Goal: Task Accomplishment & Management: Use online tool/utility

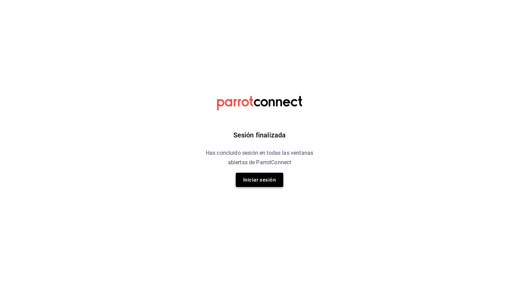
click at [269, 182] on button "Iniciar sesión" at bounding box center [260, 180] width 48 height 14
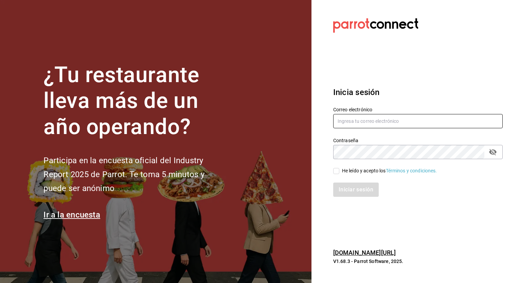
type input "[PERSON_NAME][EMAIL_ADDRESS][PERSON_NAME][DOMAIN_NAME]"
click at [336, 172] on input "He leído y acepto los Términos y condiciones." at bounding box center [336, 171] width 6 height 6
checkbox input "true"
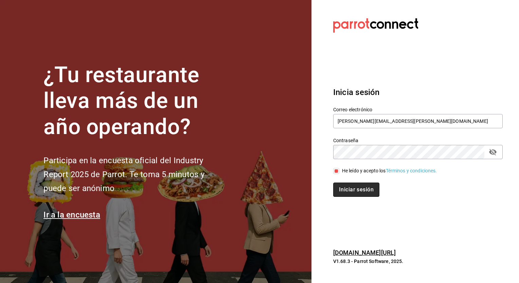
click at [345, 191] on button "Iniciar sesión" at bounding box center [356, 190] width 46 height 14
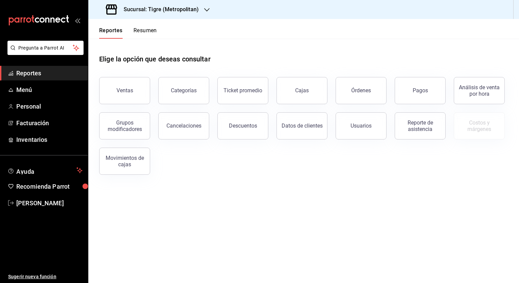
click at [151, 12] on h3 "Sucursal: Tigre (Metropolitan)" at bounding box center [158, 9] width 81 height 8
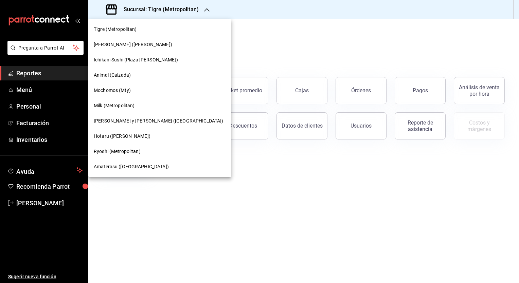
click at [111, 165] on span "Amaterasu ([GEOGRAPHIC_DATA])" at bounding box center [131, 166] width 75 height 7
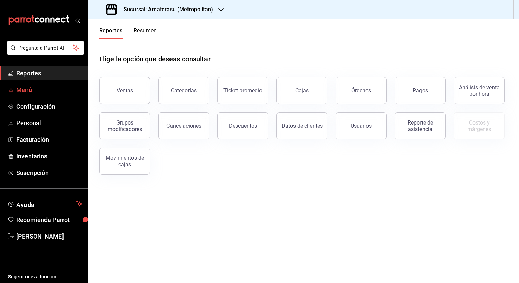
click at [29, 91] on span "Menú" at bounding box center [49, 89] width 66 height 9
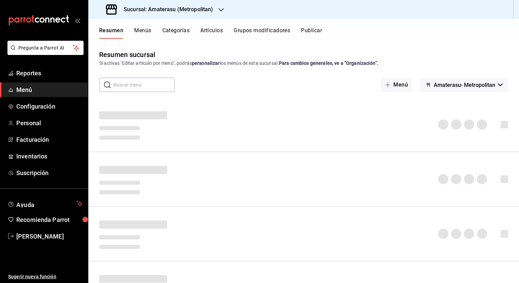
click at [205, 31] on button "Artículos" at bounding box center [212, 33] width 22 height 12
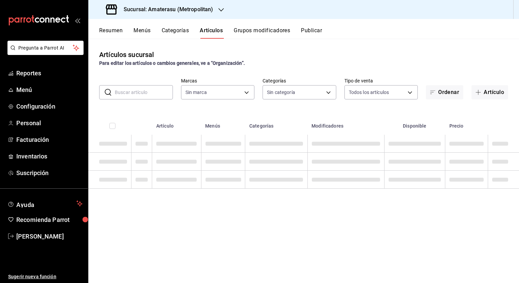
type input "e4cd7fcb-d45b-43ae-a99f-ad4ccfcd9032,f3afaab8-8c3d-4e49-a299-af9bdf6027b2"
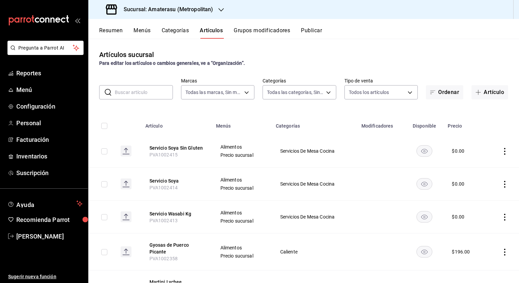
type input "087d9878-8a04-48ff-ab24-0b3ef0fdf69f,f9a59ea1-282a-4f27-8dee-44d2a5bc8fe2,3473a…"
click at [132, 93] on input "text" at bounding box center [144, 93] width 58 height 14
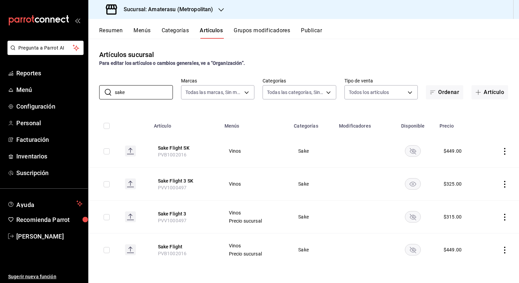
type input "sake"
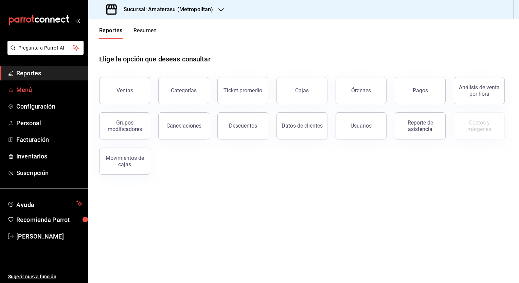
click at [29, 89] on span "Menú" at bounding box center [49, 89] width 66 height 9
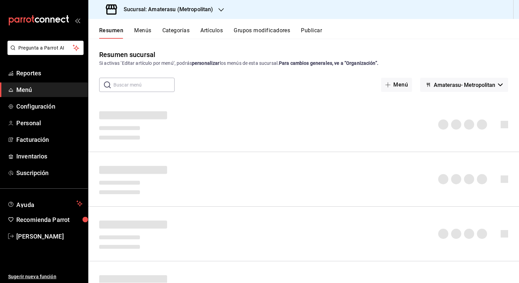
click at [216, 32] on button "Artículos" at bounding box center [212, 33] width 22 height 12
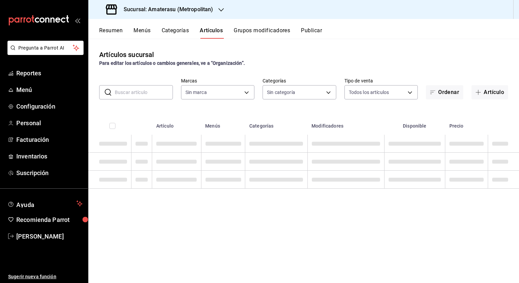
type input "e4cd7fcb-d45b-43ae-a99f-ad4ccfcd9032,f3afaab8-8c3d-4e49-a299-af9bdf6027b2"
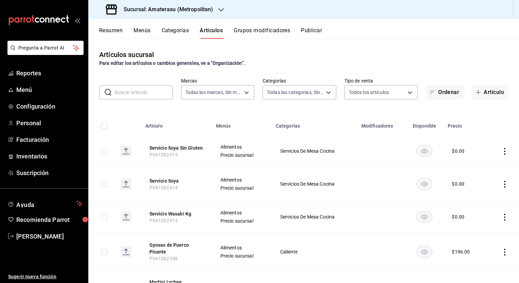
type input "087d9878-8a04-48ff-ab24-0b3ef0fdf69f,f9a59ea1-282a-4f27-8dee-44d2a5bc8fe2,3473a…"
click at [128, 95] on input "text" at bounding box center [144, 93] width 58 height 14
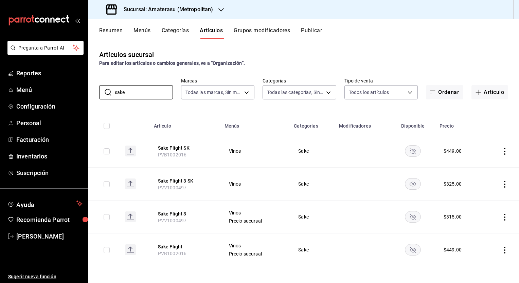
type input "sake"
drag, startPoint x: 187, startPoint y: 188, endPoint x: 156, endPoint y: 189, distance: 30.6
click at [156, 189] on th "Sake Flight 3 SK PVV1000497" at bounding box center [185, 184] width 71 height 33
copy span "PVV1000497"
click at [218, 190] on th "Sake Flight 3 SK PVV1000497" at bounding box center [185, 184] width 71 height 33
